Goal: Task Accomplishment & Management: Use online tool/utility

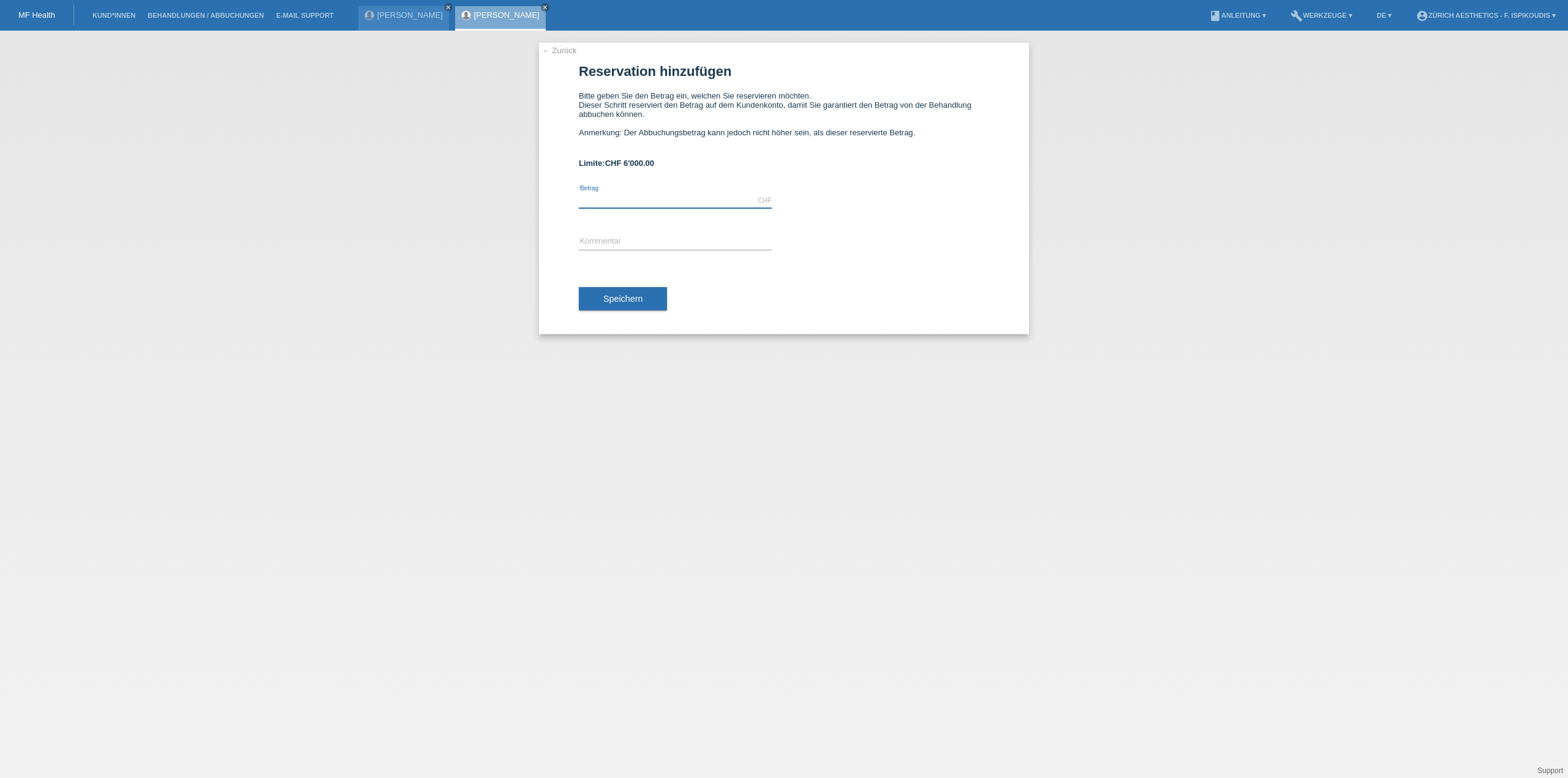
click at [615, 198] on input "text" at bounding box center [675, 200] width 193 height 15
type input "5900.00"
click at [600, 237] on input "text" at bounding box center [675, 242] width 193 height 15
type input "Behandlung Zürich Aesthetics"
click at [642, 295] on button "Speichern" at bounding box center [622, 299] width 88 height 23
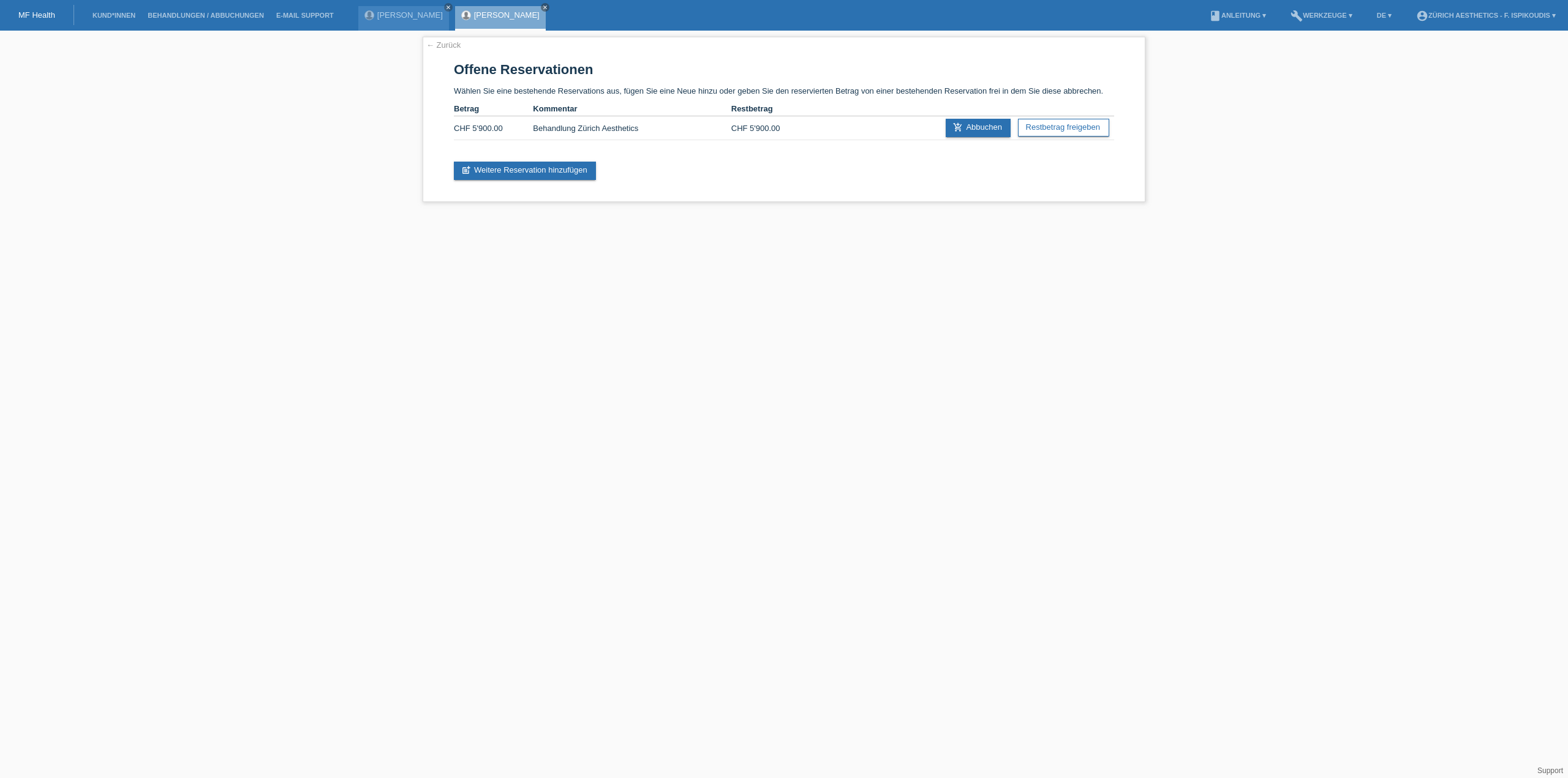
click at [395, 15] on link "[PERSON_NAME]" at bounding box center [410, 15] width 65 height 9
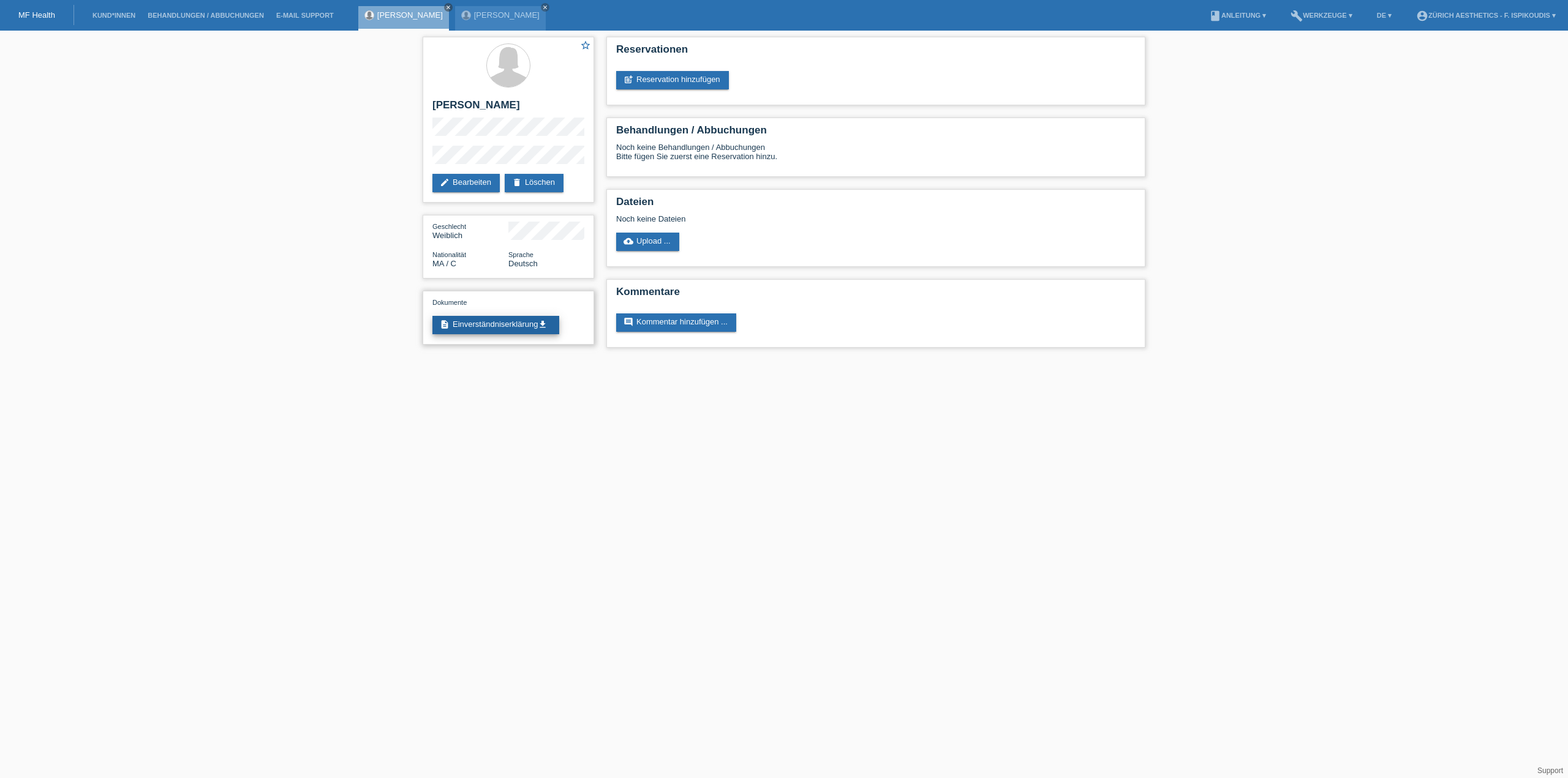
click at [519, 319] on link "description Einverständniserklärung get_app" at bounding box center [496, 324] width 127 height 18
